Goal: Transaction & Acquisition: Purchase product/service

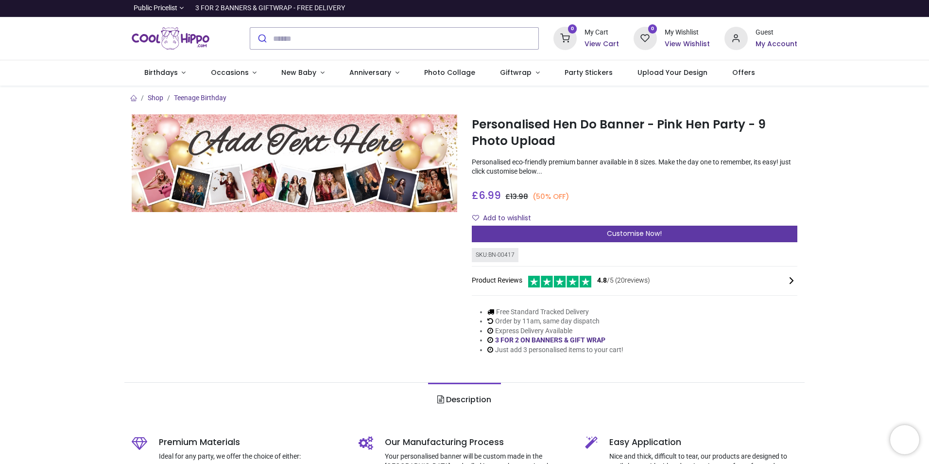
click at [584, 235] on div "Customise Now!" at bounding box center [635, 233] width 326 height 17
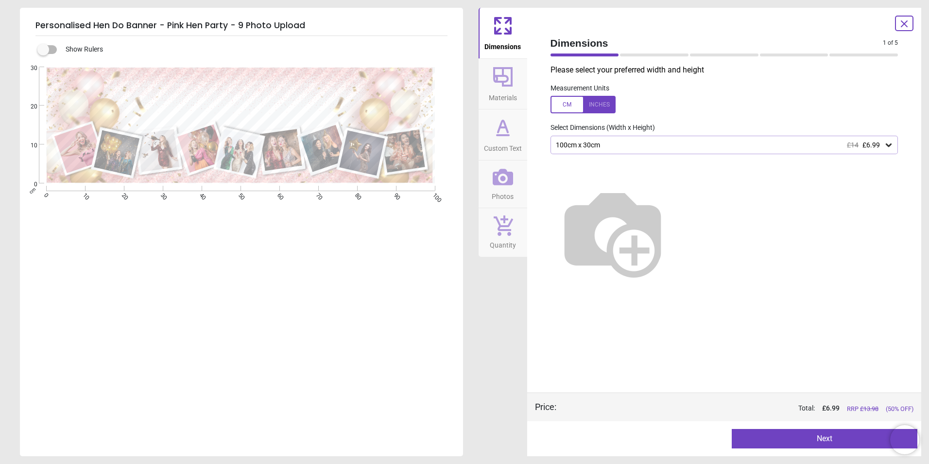
click at [505, 149] on span "Custom Text" at bounding box center [503, 146] width 38 height 15
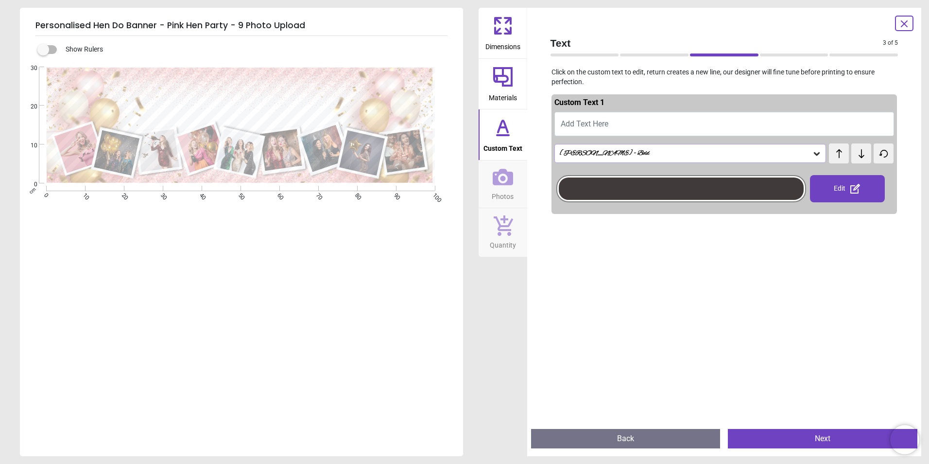
click at [837, 151] on span "test" at bounding box center [835, 148] width 13 height 10
click at [718, 119] on button "Add Text Here" at bounding box center [724, 124] width 340 height 24
click at [589, 120] on span "Add Text Here" at bounding box center [585, 123] width 48 height 9
type textarea "**********"
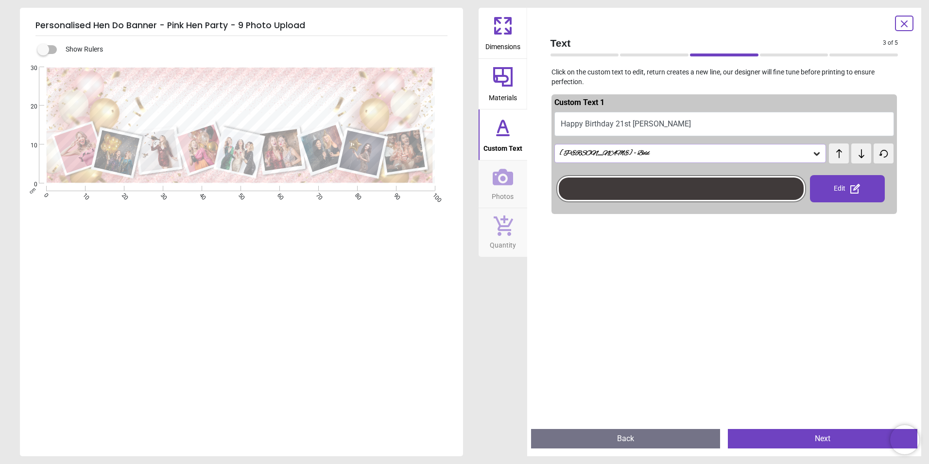
click at [840, 154] on div "test test" at bounding box center [839, 148] width 21 height 11
click at [861, 158] on icon at bounding box center [861, 154] width 15 height 10
click at [858, 155] on icon at bounding box center [861, 154] width 15 height 10
click at [880, 155] on icon at bounding box center [884, 153] width 8 height 7
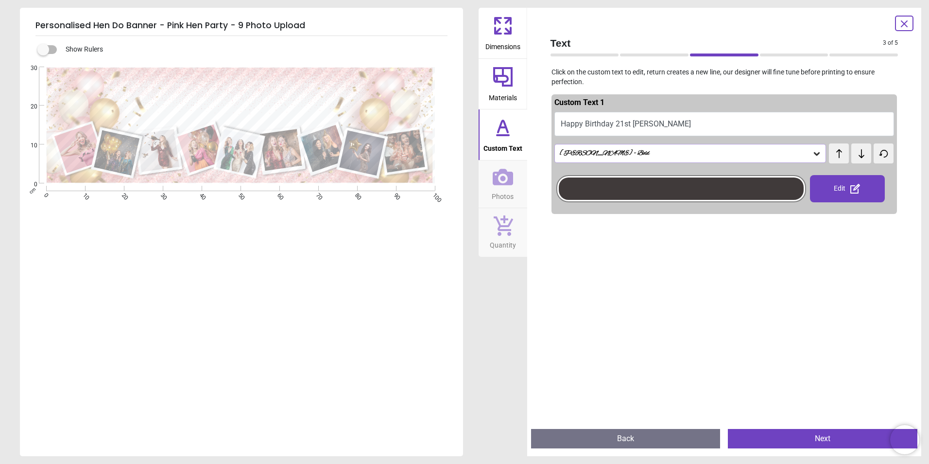
click at [860, 156] on icon at bounding box center [861, 154] width 15 height 10
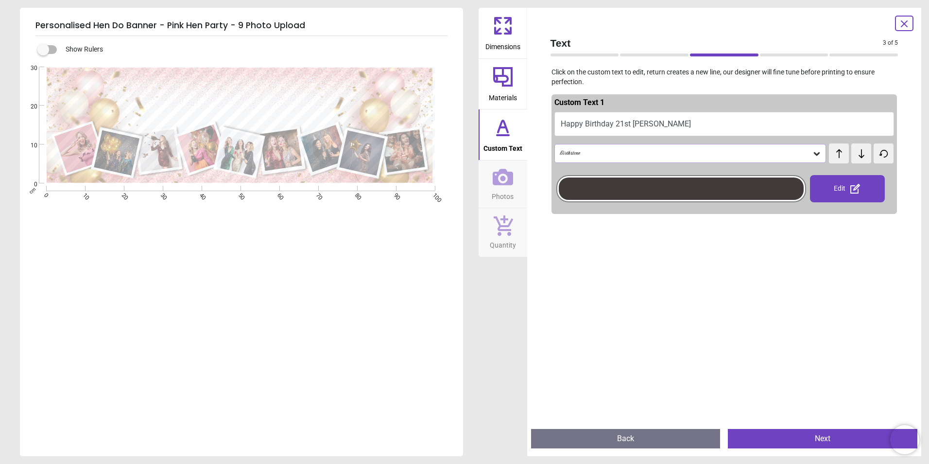
click at [860, 156] on icon at bounding box center [861, 154] width 15 height 10
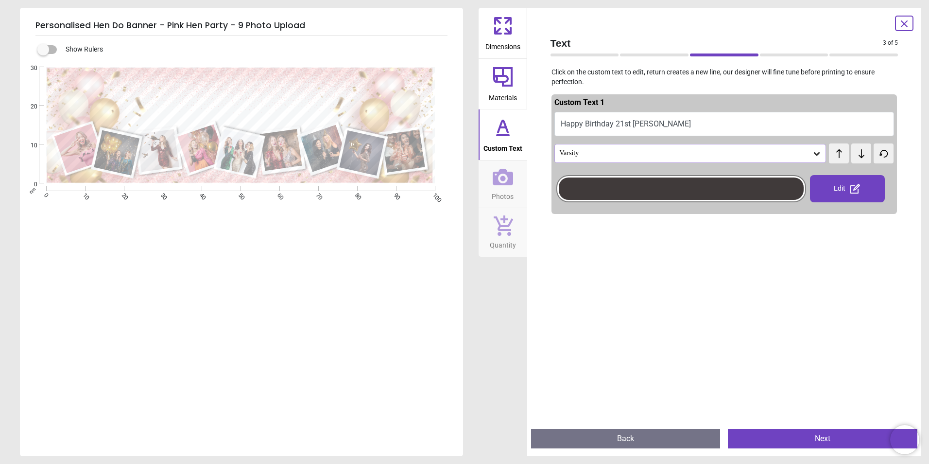
click at [860, 156] on icon at bounding box center [861, 154] width 15 height 10
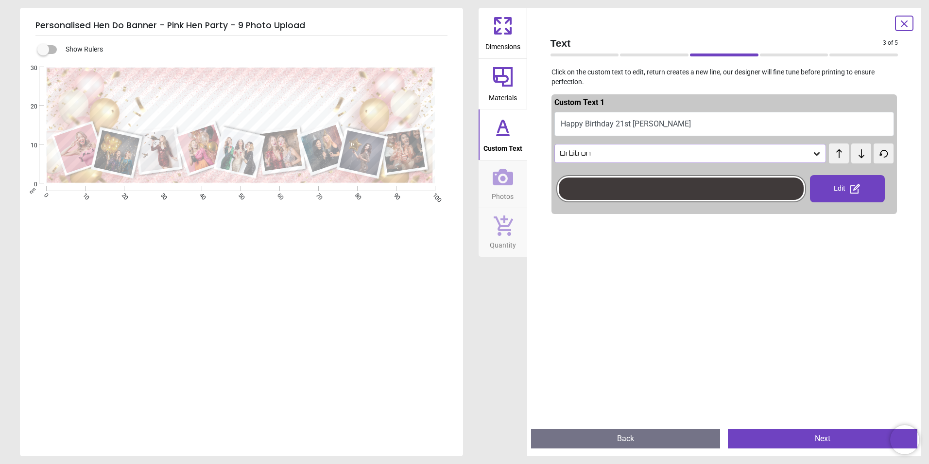
click at [860, 156] on icon at bounding box center [861, 154] width 15 height 10
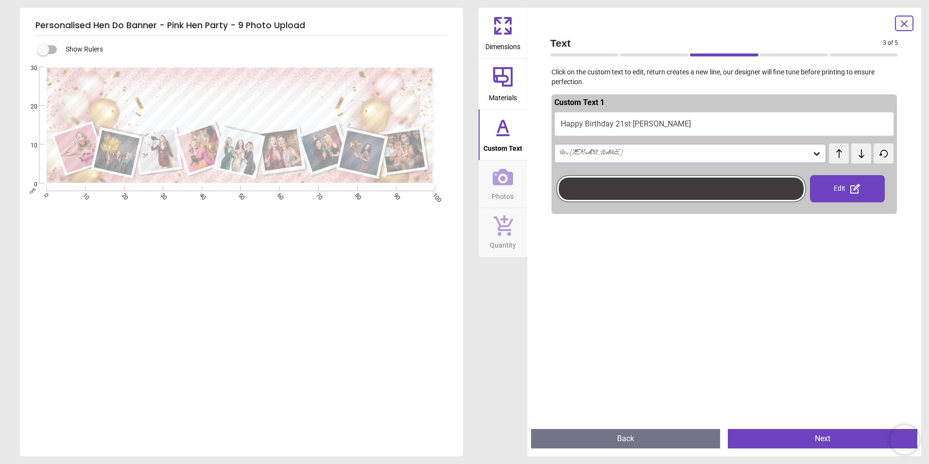
click at [860, 156] on icon at bounding box center [861, 154] width 15 height 10
click at [503, 190] on span "Photos" at bounding box center [503, 194] width 22 height 15
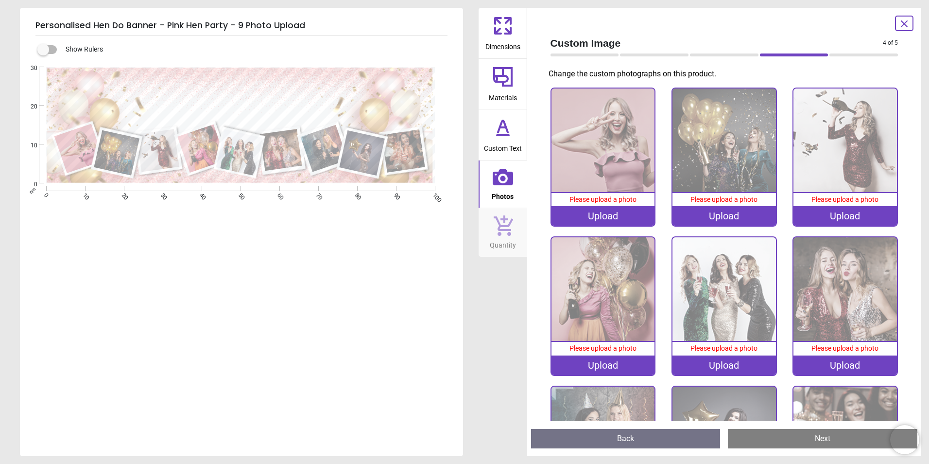
click at [906, 30] on div at bounding box center [904, 24] width 18 height 16
click at [907, 20] on icon at bounding box center [905, 24] width 12 height 12
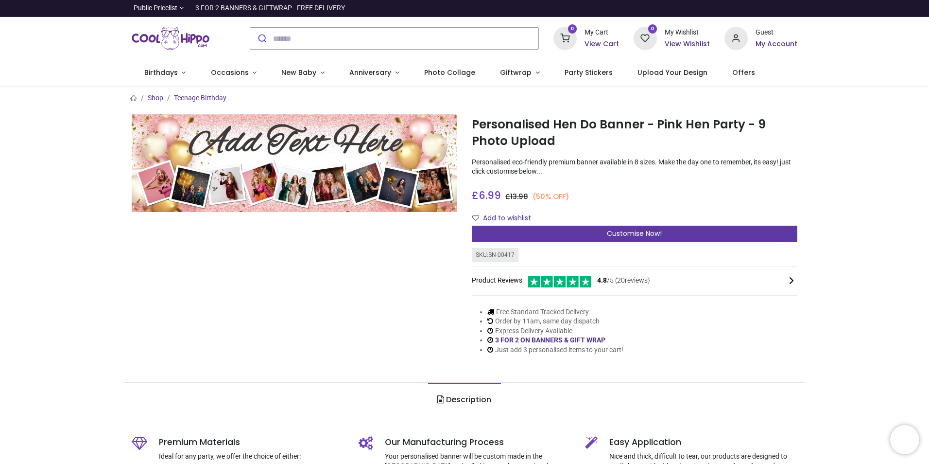
click at [575, 232] on div "Customise Now!" at bounding box center [635, 233] width 326 height 17
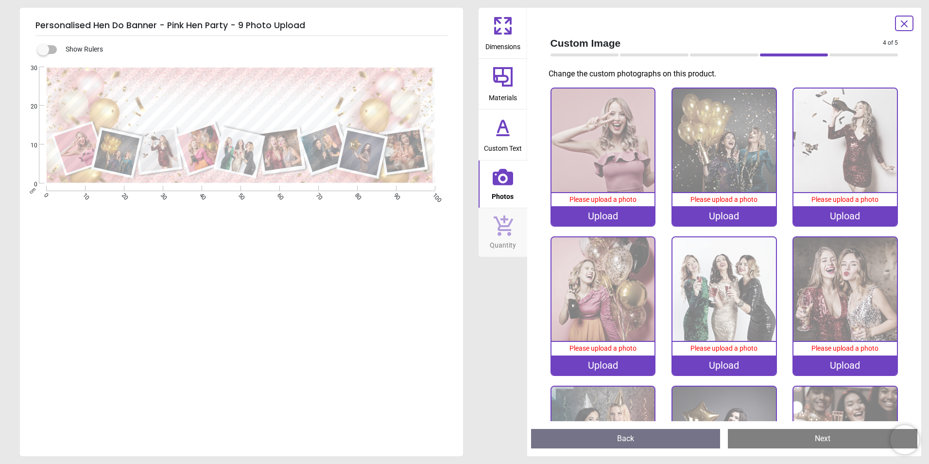
click at [504, 35] on icon at bounding box center [502, 25] width 23 height 23
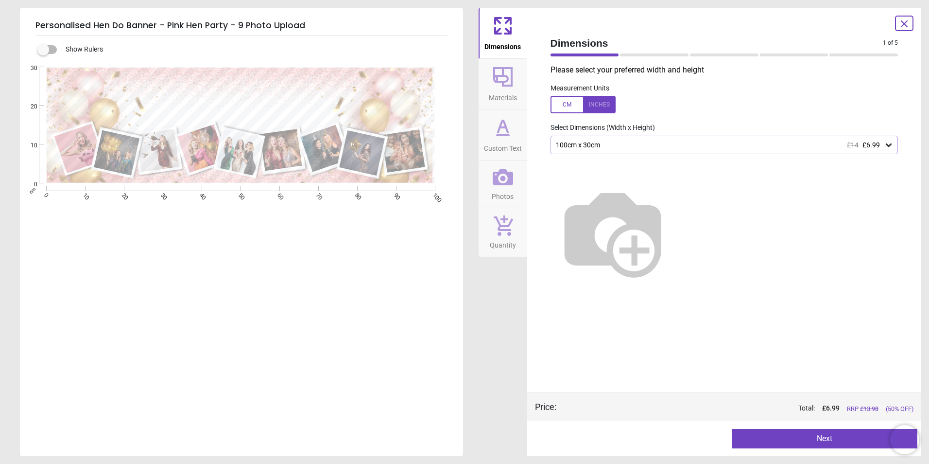
click at [516, 101] on span "Materials" at bounding box center [503, 95] width 28 height 15
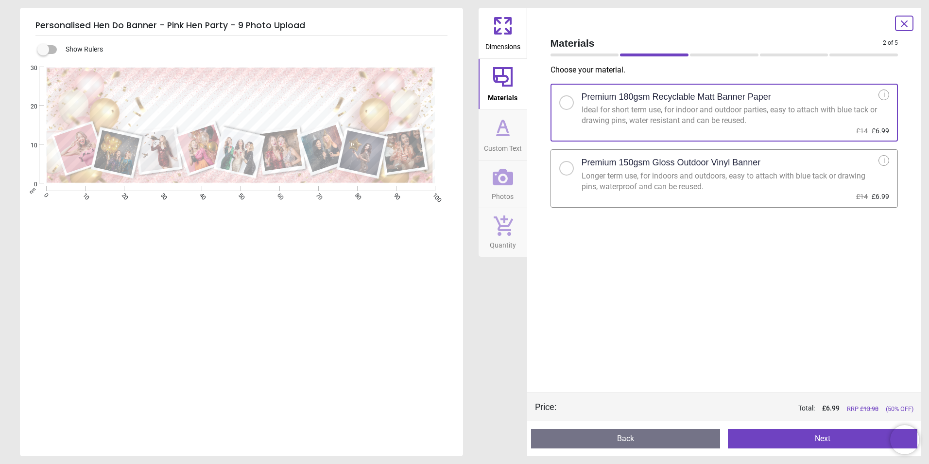
click at [514, 124] on icon at bounding box center [502, 127] width 23 height 23
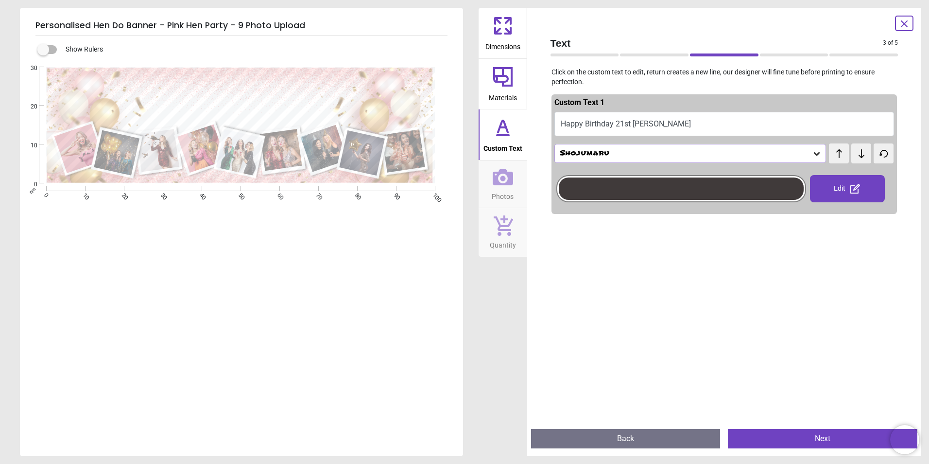
click at [836, 157] on icon at bounding box center [839, 154] width 15 height 10
click at [877, 156] on icon at bounding box center [884, 154] width 15 height 10
click at [832, 158] on icon at bounding box center [839, 154] width 15 height 10
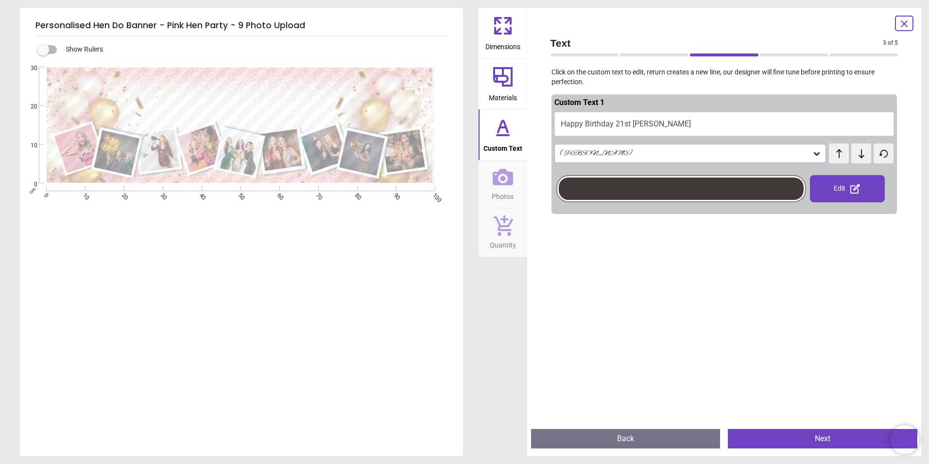
click at [834, 159] on button at bounding box center [839, 153] width 20 height 20
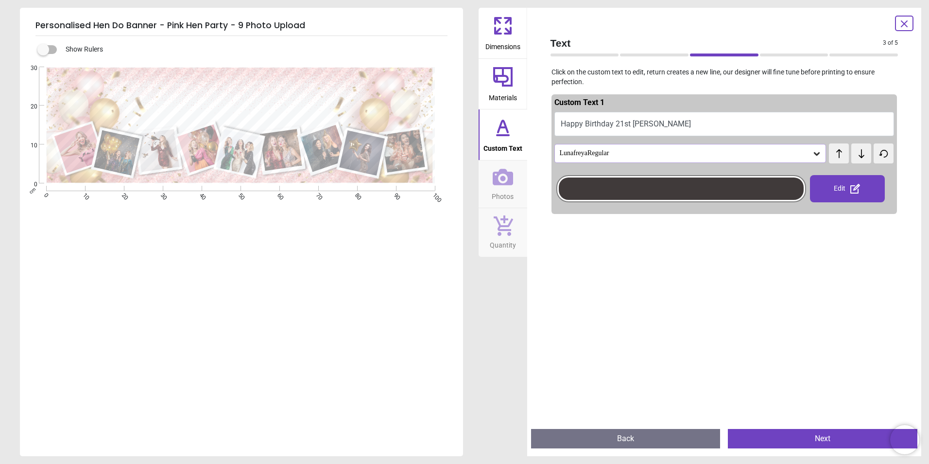
click at [834, 159] on button at bounding box center [839, 153] width 20 height 20
drag, startPoint x: 859, startPoint y: 158, endPoint x: 854, endPoint y: 161, distance: 5.4
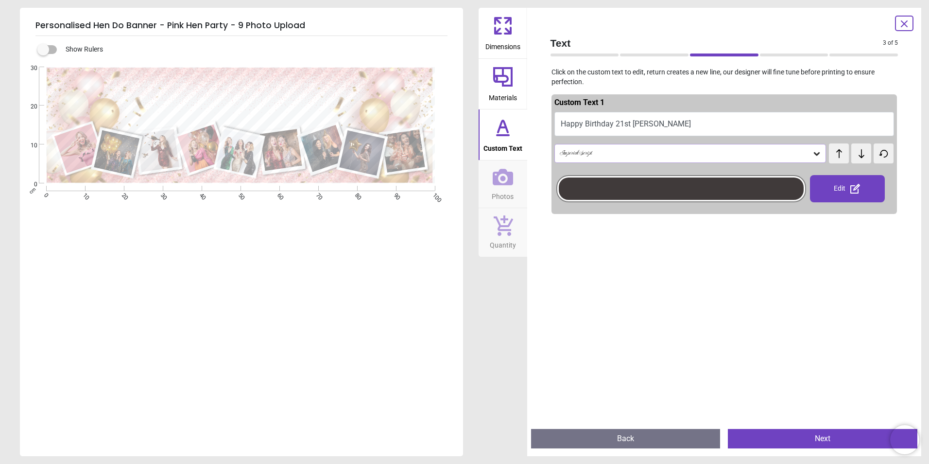
click at [859, 159] on button at bounding box center [861, 153] width 20 height 20
click at [836, 160] on button at bounding box center [839, 153] width 20 height 20
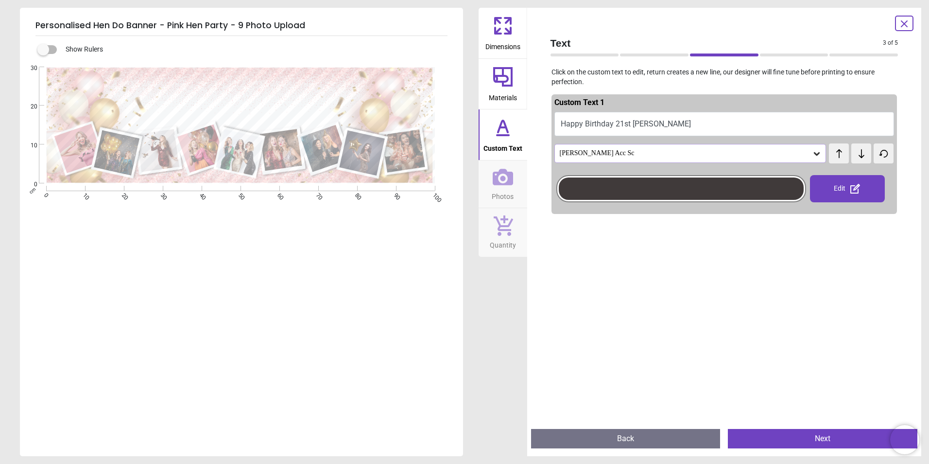
click at [836, 160] on button at bounding box center [839, 153] width 20 height 20
click at [636, 126] on button "Happy Birthday 21st ella" at bounding box center [724, 124] width 340 height 24
click at [636, 120] on button "Happy Birthday 21st ella" at bounding box center [724, 124] width 340 height 24
click at [653, 125] on button "Happy Birthday 21st ella" at bounding box center [724, 124] width 340 height 24
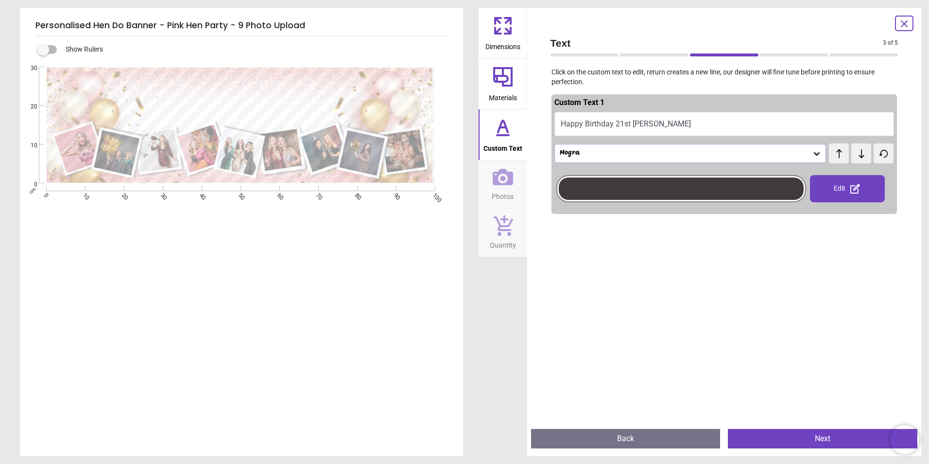
click at [832, 155] on icon at bounding box center [839, 154] width 15 height 10
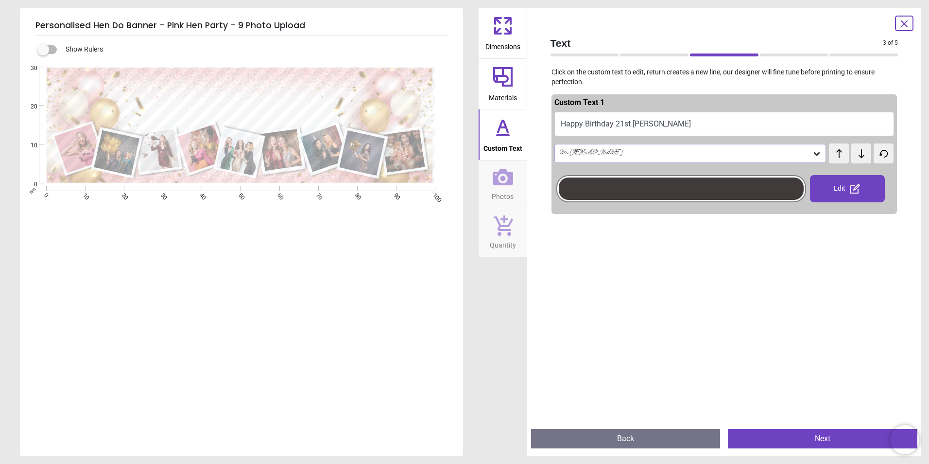
click at [832, 155] on icon at bounding box center [839, 154] width 15 height 10
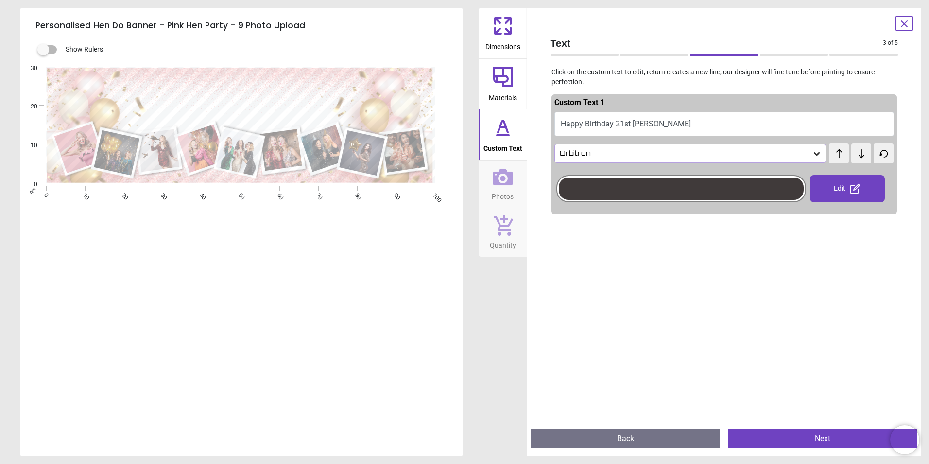
click at [832, 155] on icon at bounding box center [839, 154] width 15 height 10
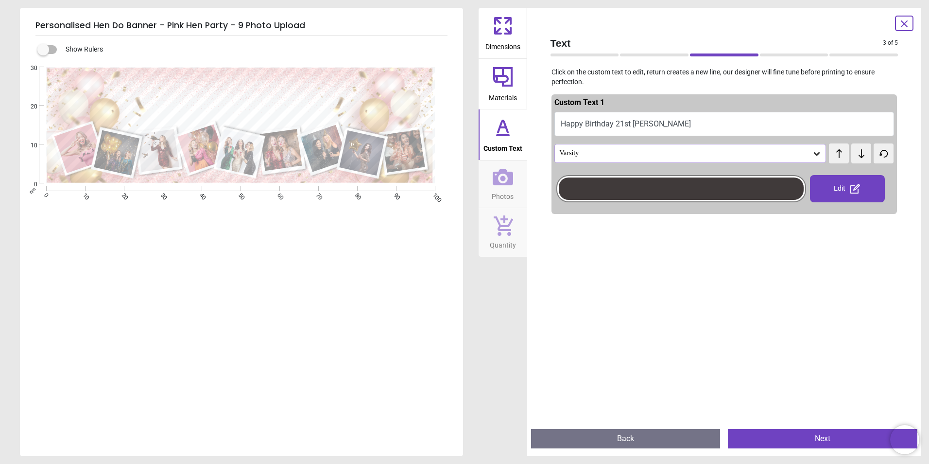
click at [832, 155] on icon at bounding box center [839, 154] width 15 height 10
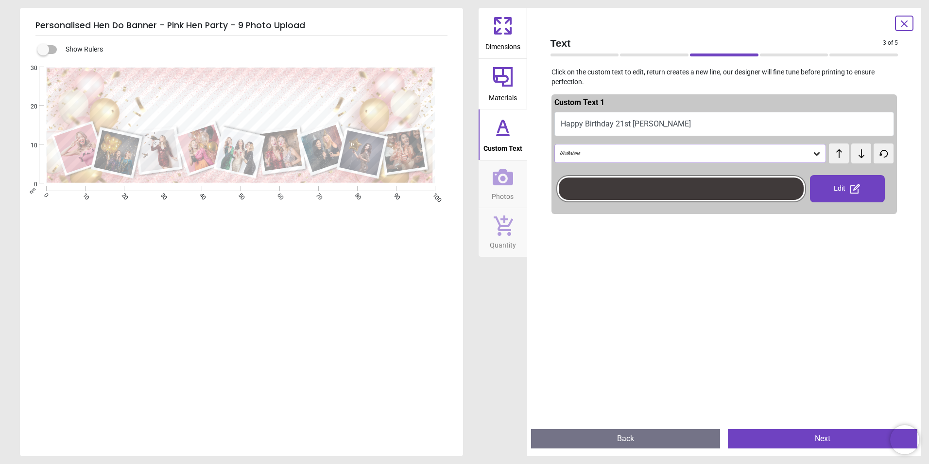
click at [832, 155] on icon at bounding box center [839, 154] width 15 height 10
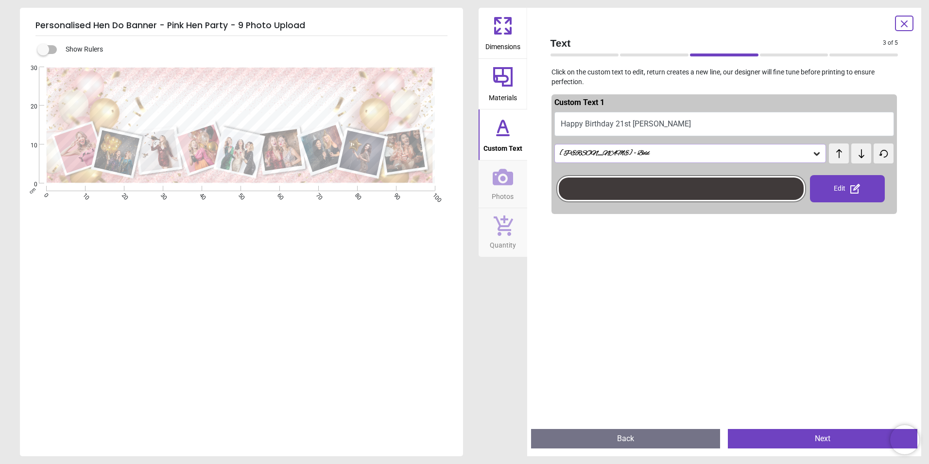
click at [832, 155] on icon at bounding box center [839, 154] width 15 height 10
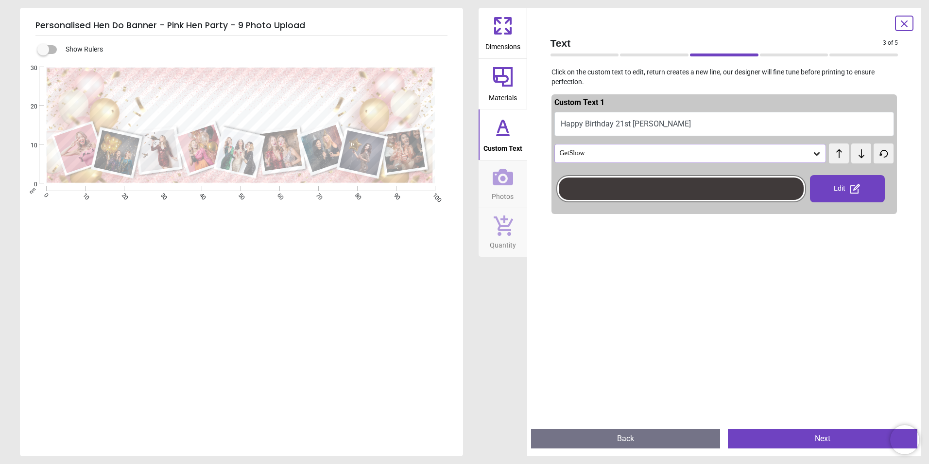
click at [832, 155] on icon at bounding box center [839, 154] width 15 height 10
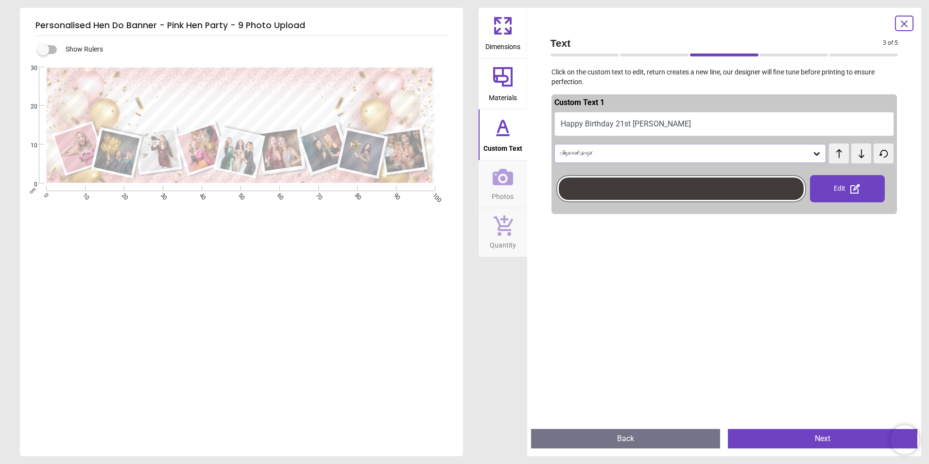
click at [832, 155] on icon at bounding box center [839, 154] width 15 height 10
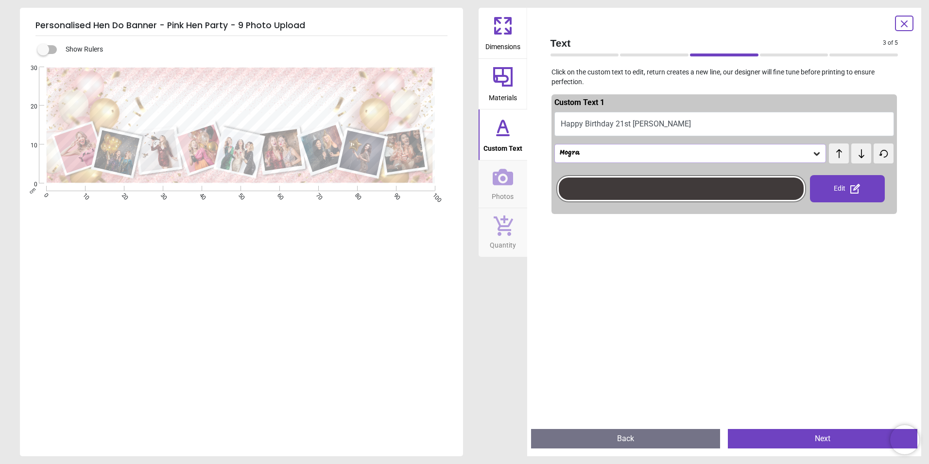
click at [832, 155] on icon at bounding box center [839, 154] width 15 height 10
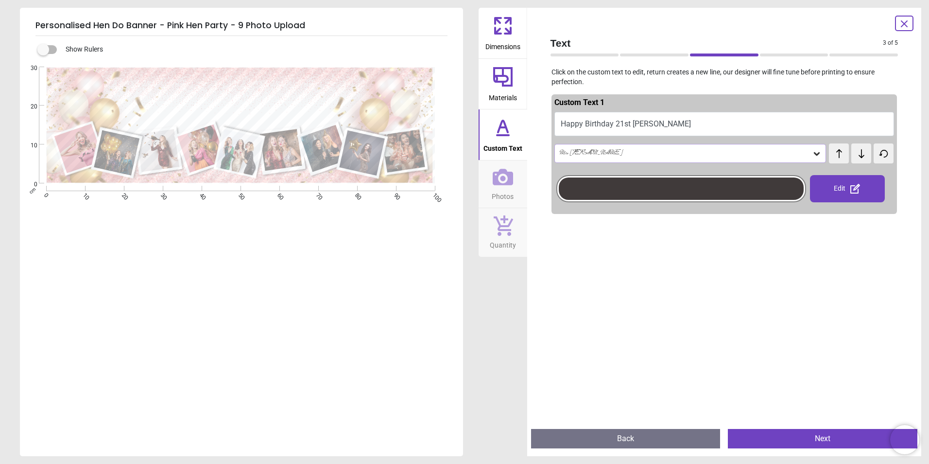
click at [832, 155] on icon at bounding box center [839, 154] width 15 height 10
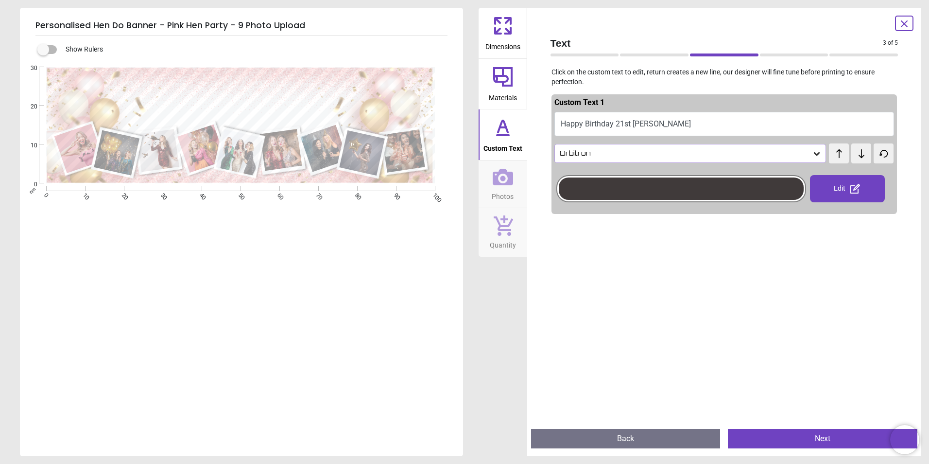
click at [832, 155] on icon at bounding box center [839, 154] width 15 height 10
click at [907, 24] on icon at bounding box center [905, 24] width 12 height 12
